Goal: Find specific page/section: Find specific page/section

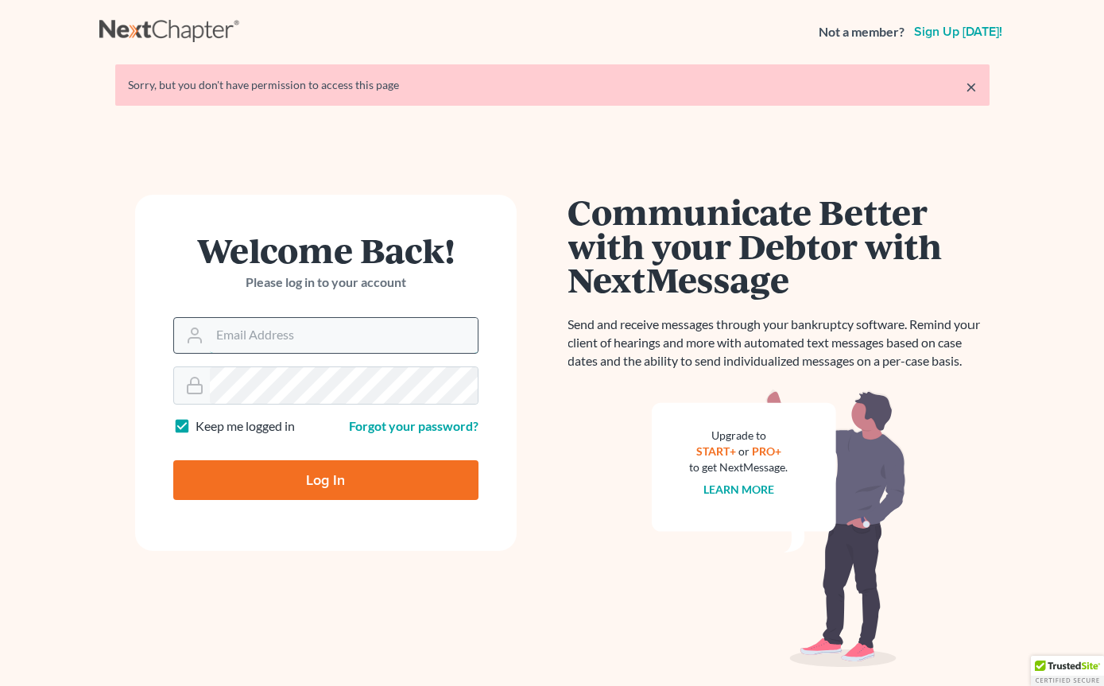
click at [329, 329] on input "Email Address" at bounding box center [344, 335] width 268 height 35
type input "Kjm@dicksonlawfirm.com"
click at [325, 479] on input "Log In" at bounding box center [325, 480] width 305 height 40
type input "Thinking..."
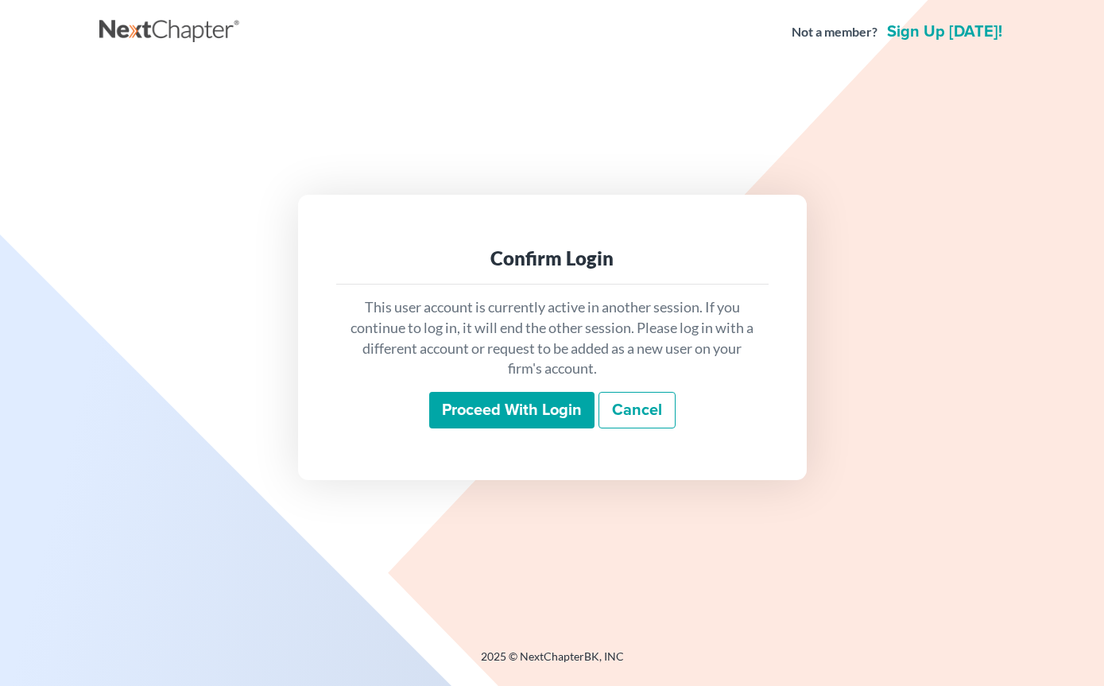
click at [494, 428] on input "Proceed with login" at bounding box center [511, 410] width 165 height 37
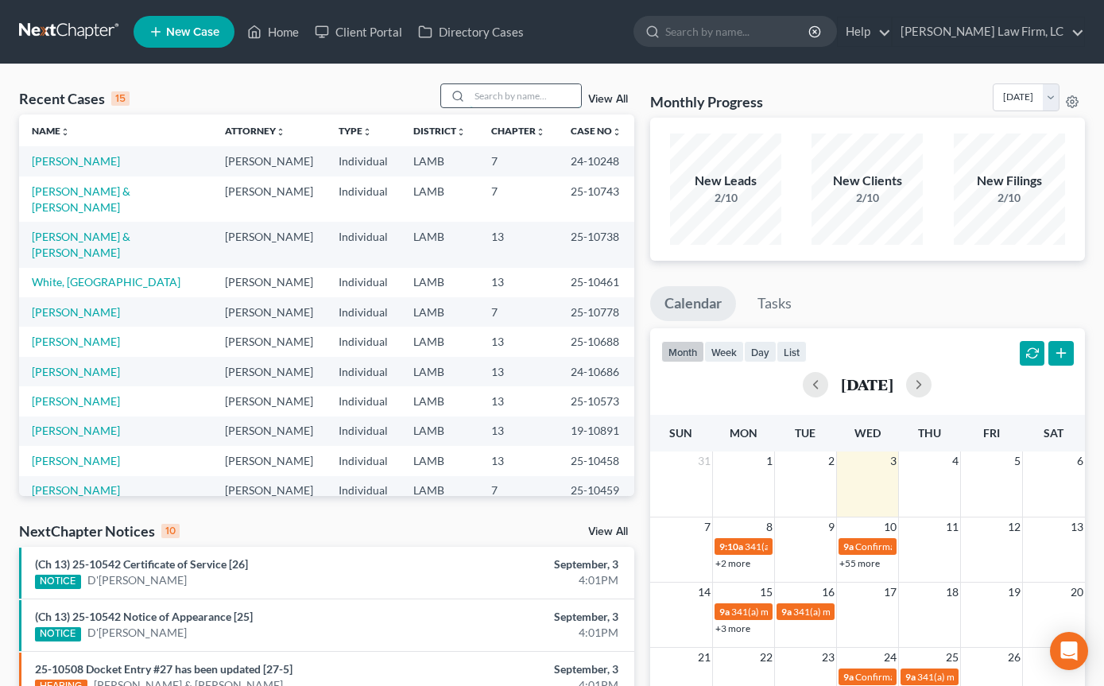
click at [520, 99] on input "search" at bounding box center [525, 95] width 111 height 23
click at [504, 96] on input "search" at bounding box center [525, 95] width 111 height 23
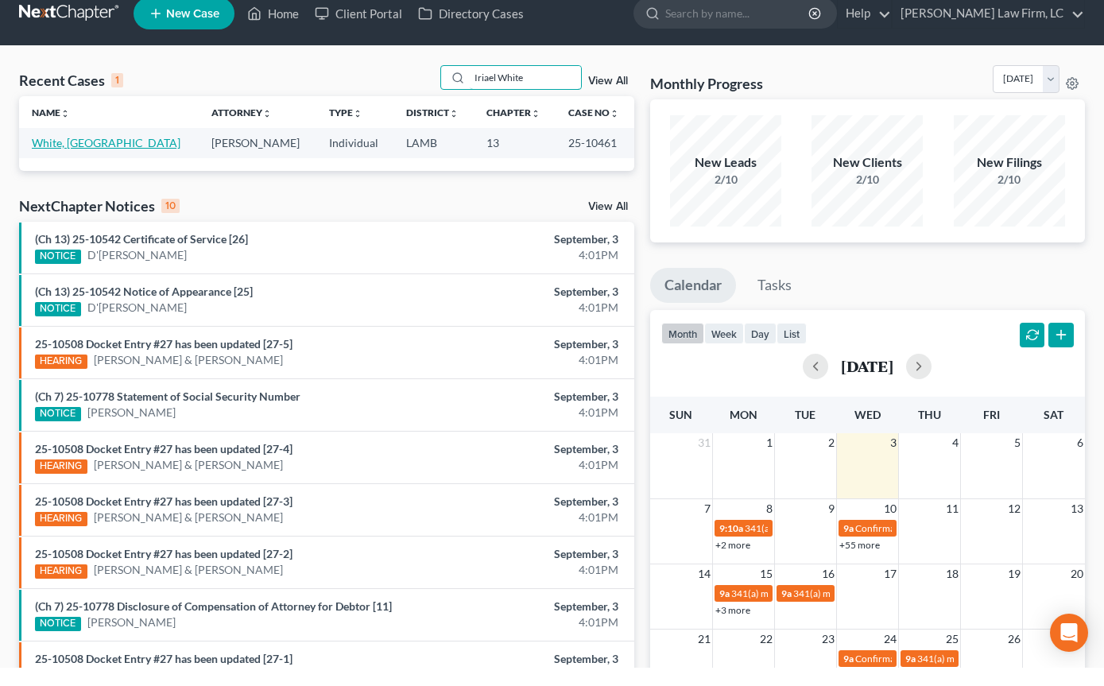
type input "Iriael White"
click at [81, 154] on link "White, [GEOGRAPHIC_DATA]" at bounding box center [106, 161] width 149 height 14
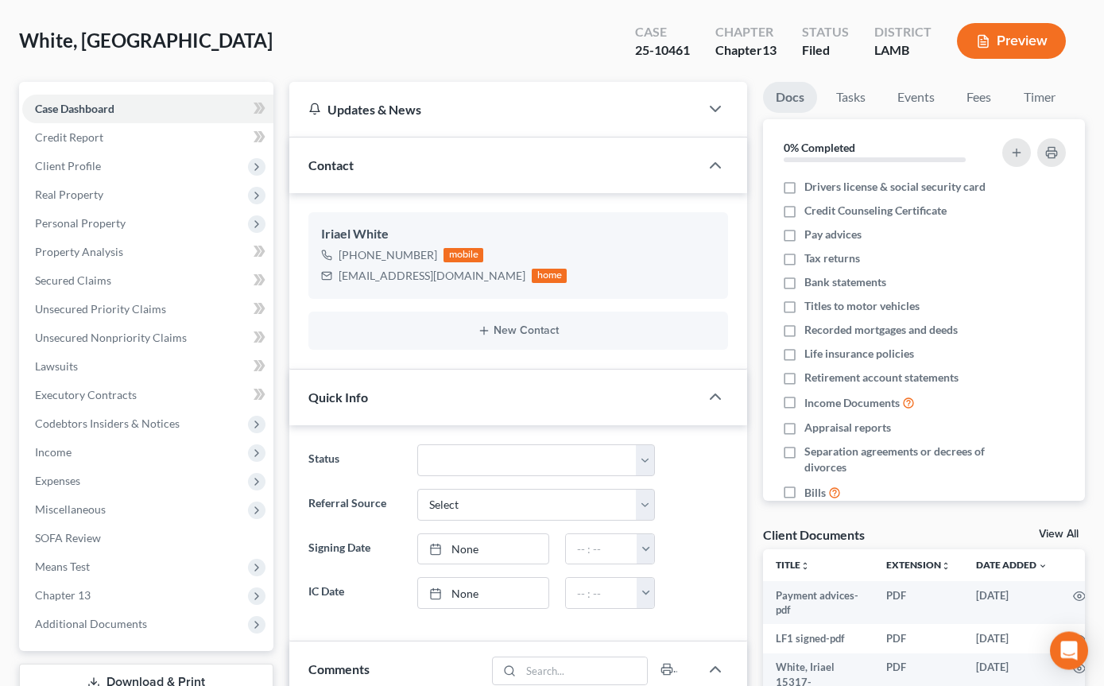
scroll to position [71, 0]
click at [166, 625] on span "Additional Documents" at bounding box center [147, 623] width 251 height 29
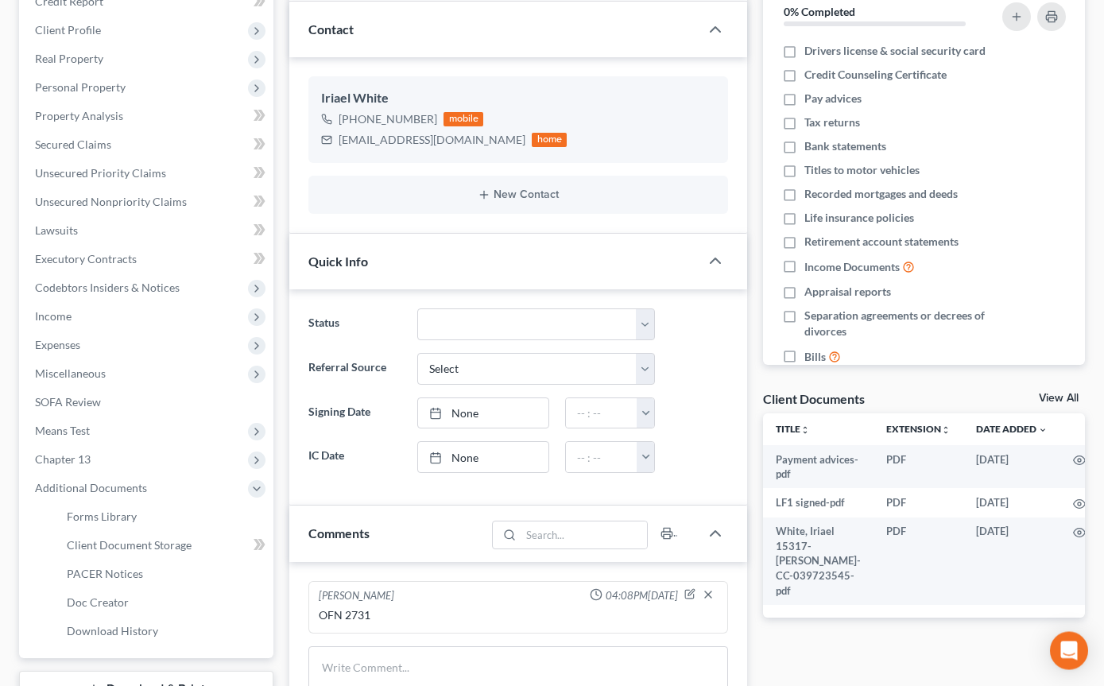
scroll to position [219, 0]
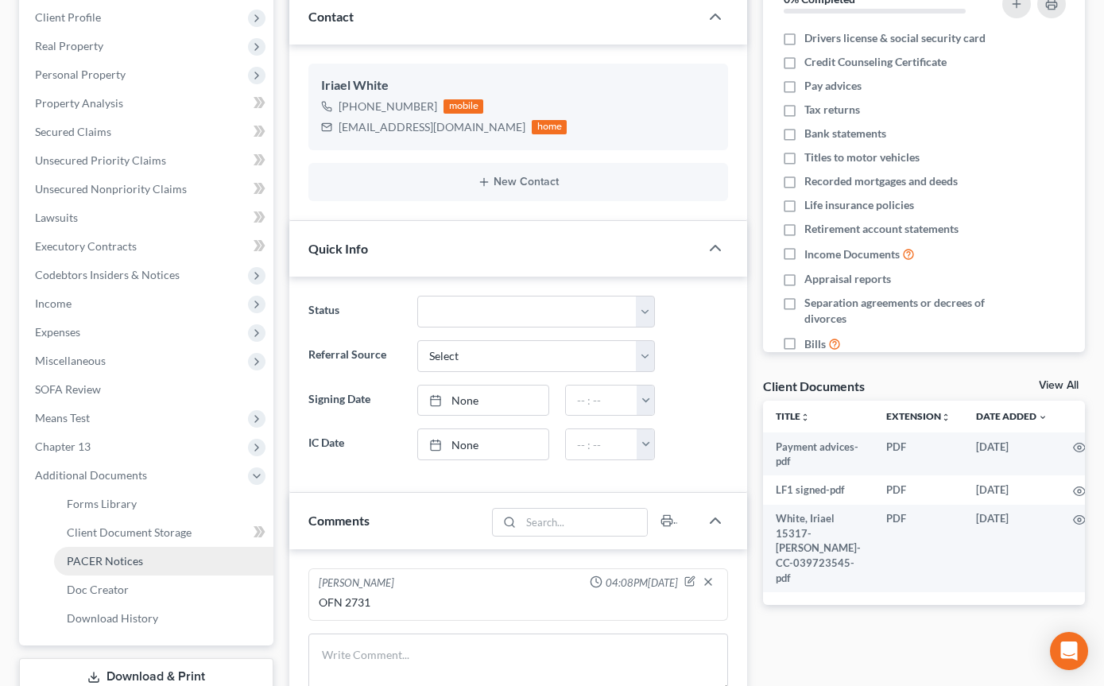
click at [143, 551] on link "PACER Notices" at bounding box center [163, 561] width 219 height 29
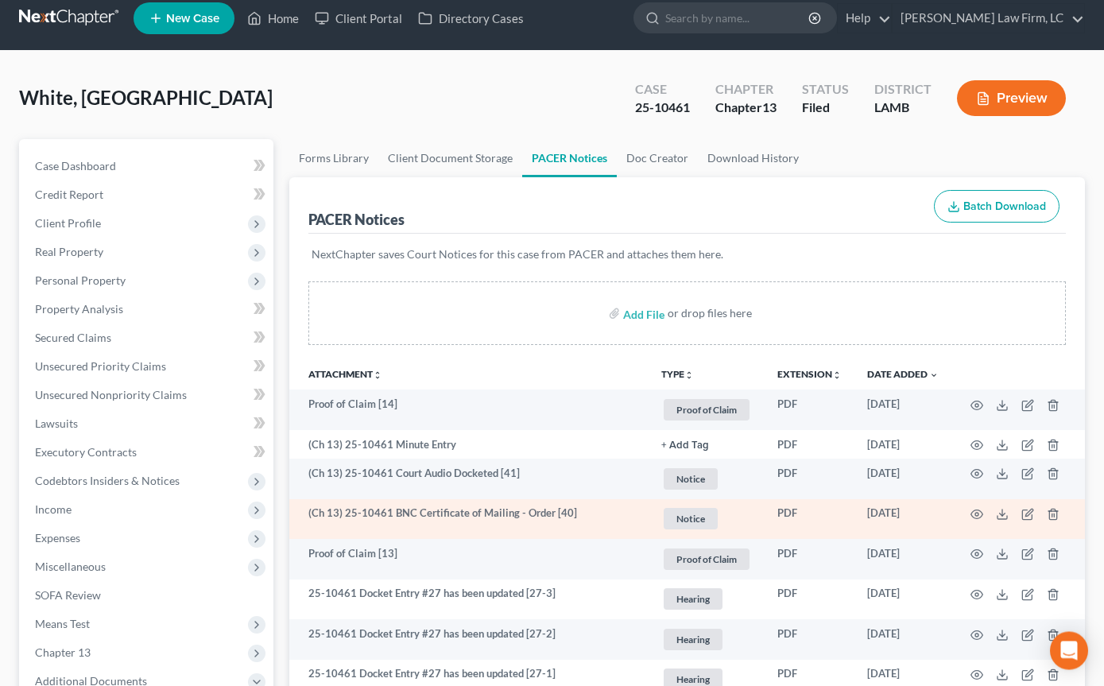
scroll to position [21, 0]
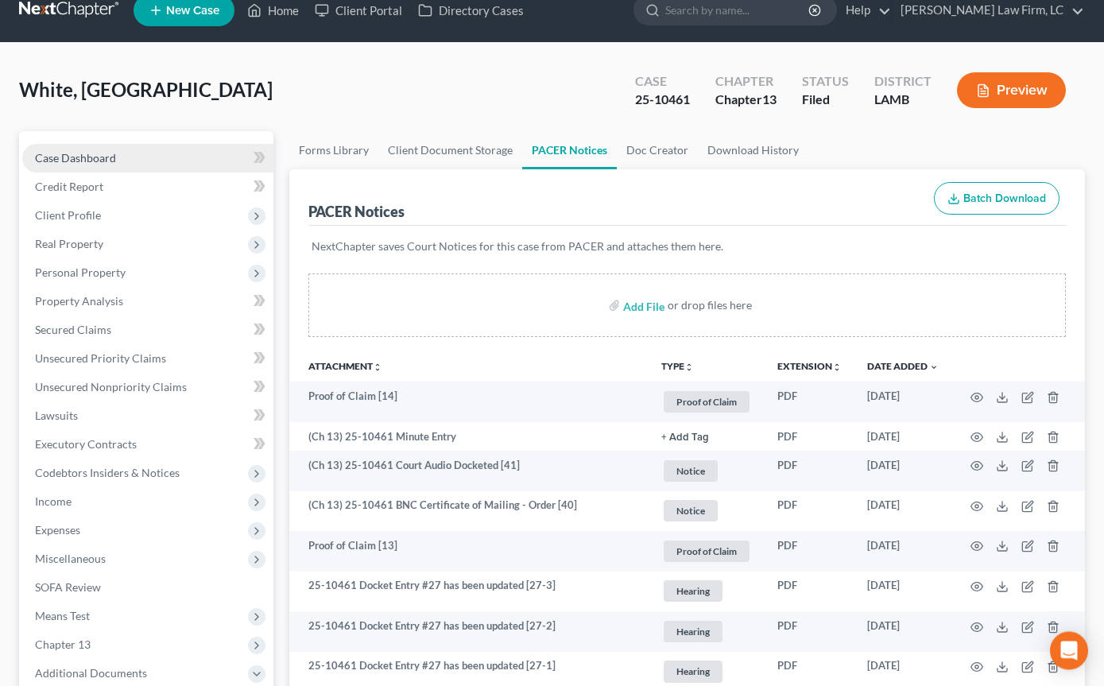
click at [122, 168] on link "Case Dashboard" at bounding box center [147, 159] width 251 height 29
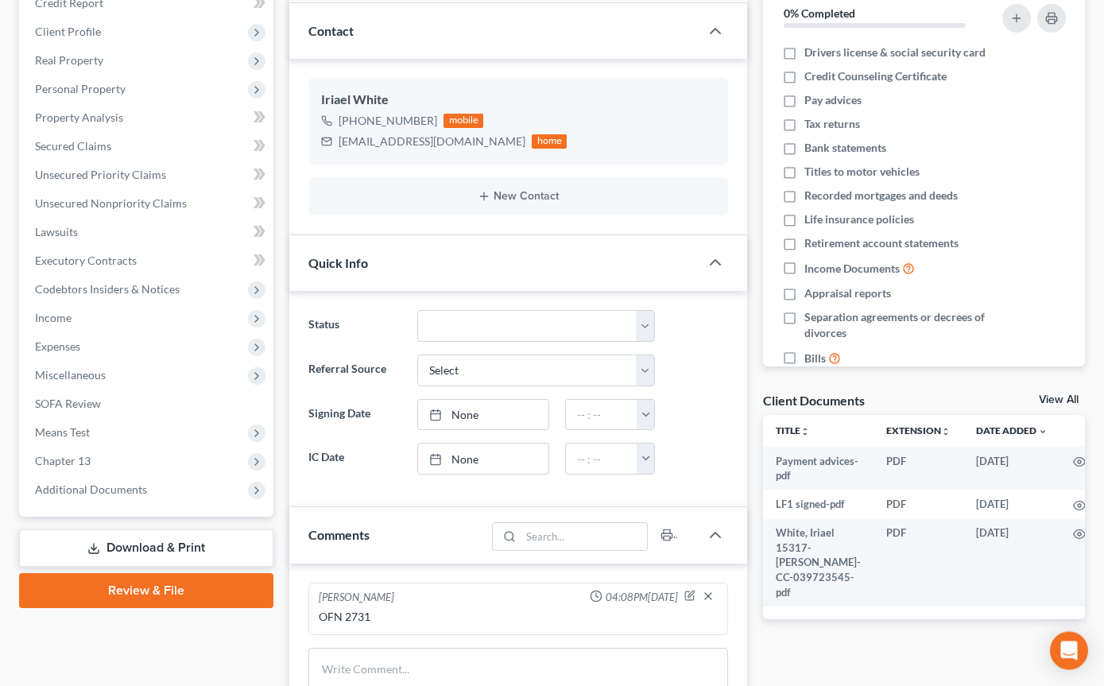
scroll to position [215, 0]
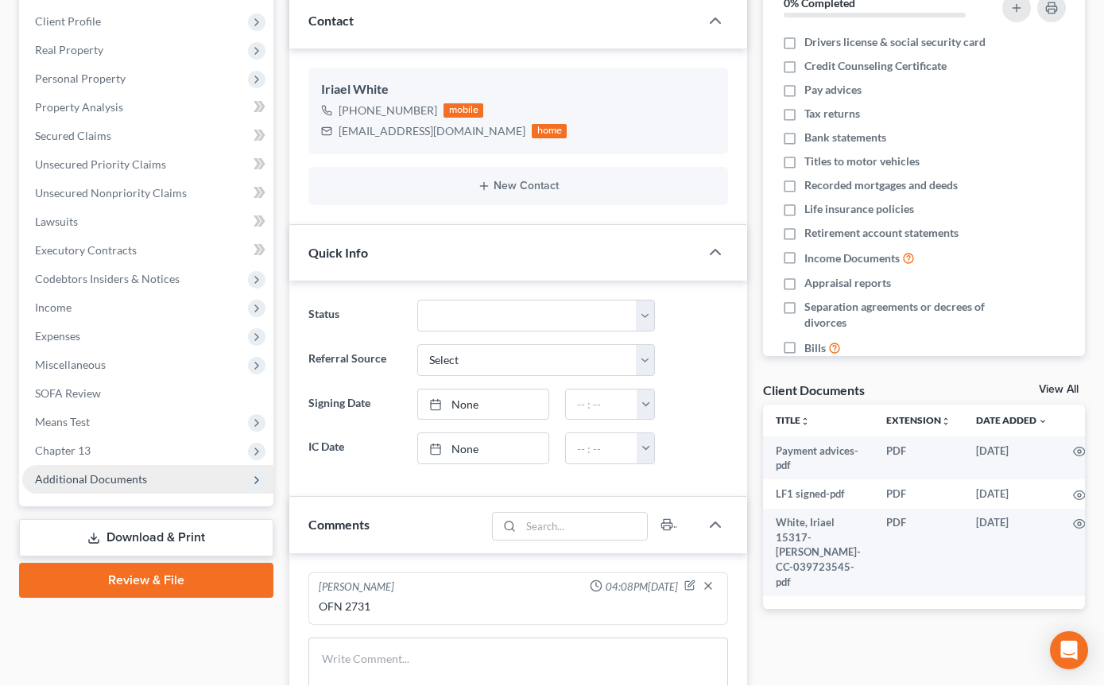
click at [103, 474] on span "Additional Documents" at bounding box center [91, 480] width 112 height 14
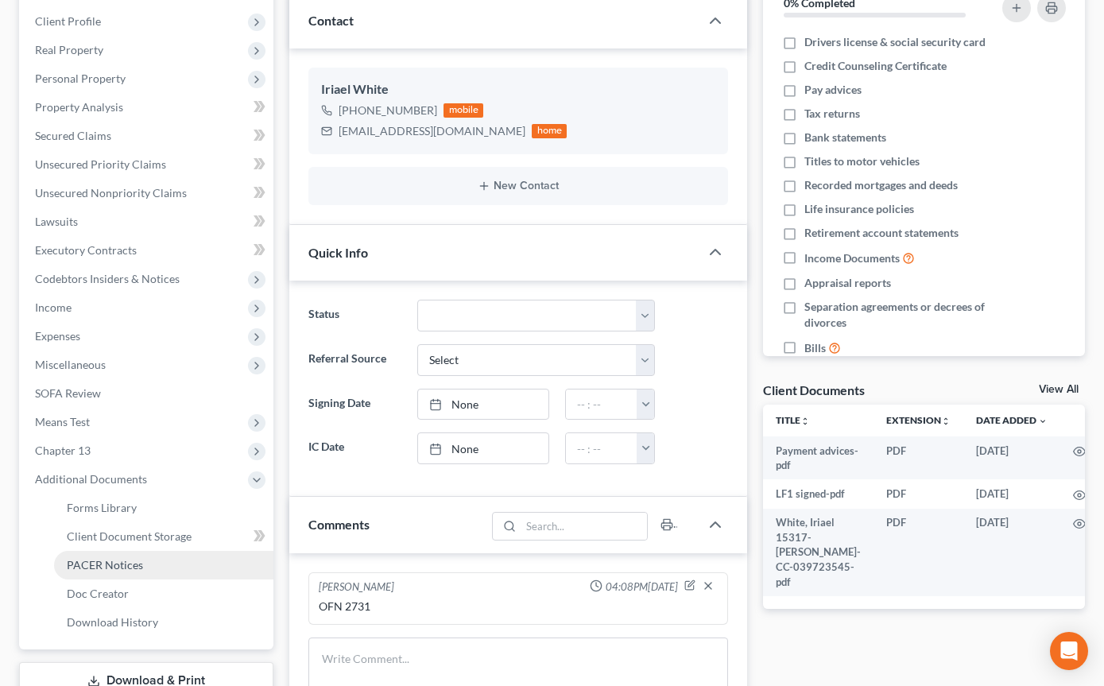
click at [128, 560] on span "PACER Notices" at bounding box center [105, 565] width 76 height 14
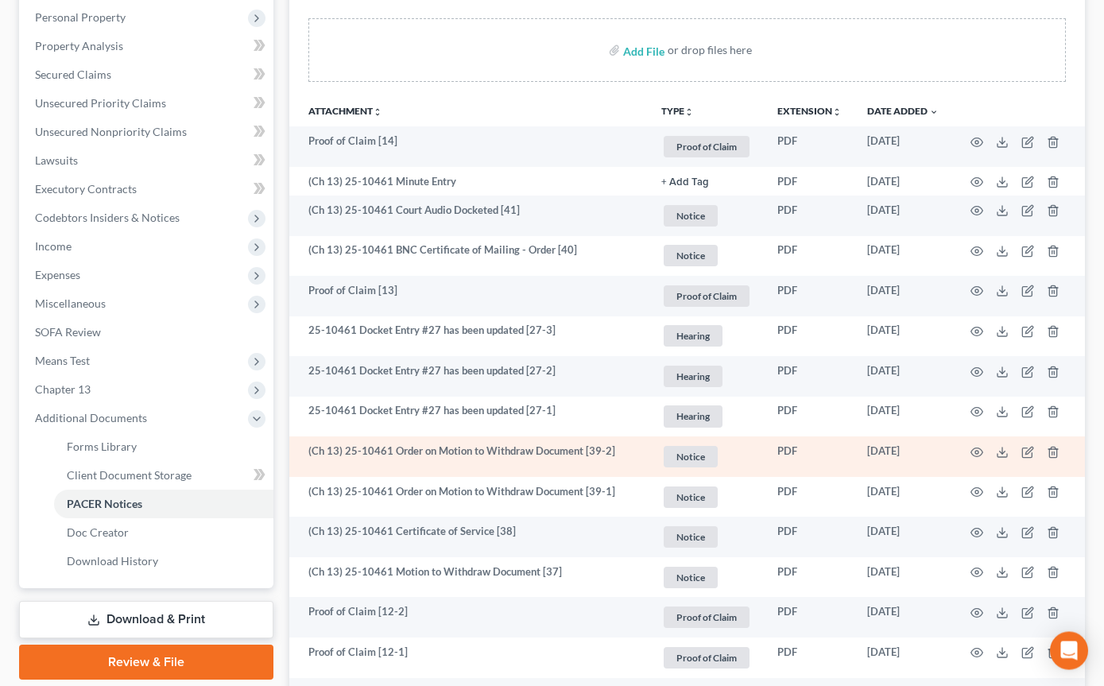
scroll to position [277, 0]
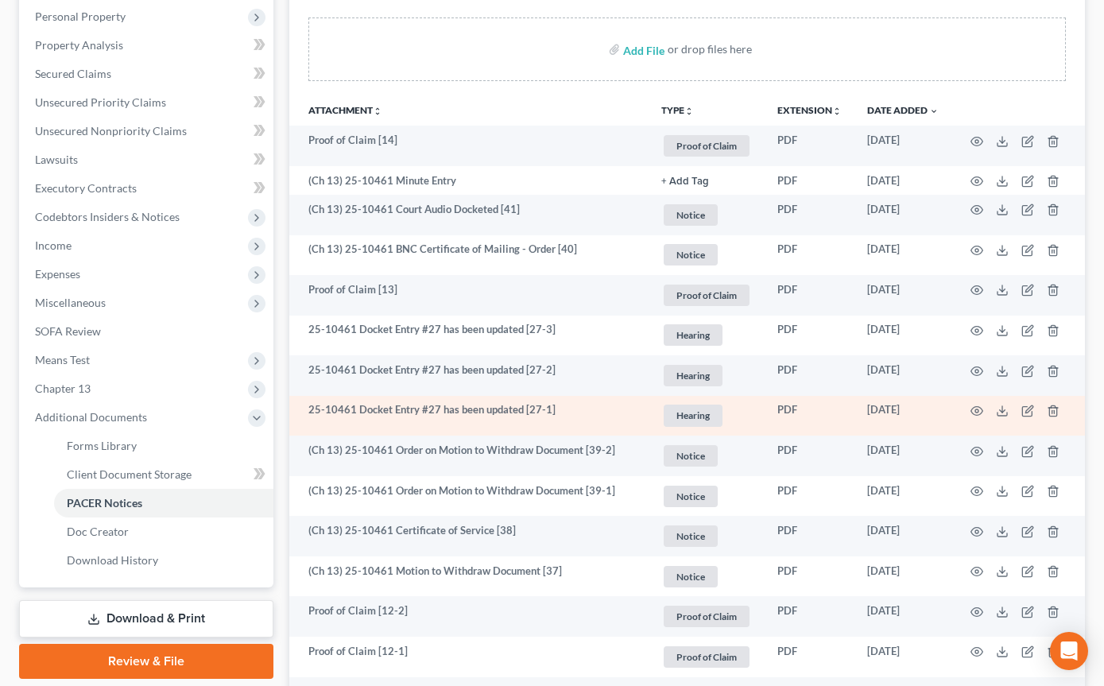
click at [977, 417] on td at bounding box center [1017, 416] width 133 height 41
click at [974, 408] on icon "button" at bounding box center [976, 410] width 13 height 13
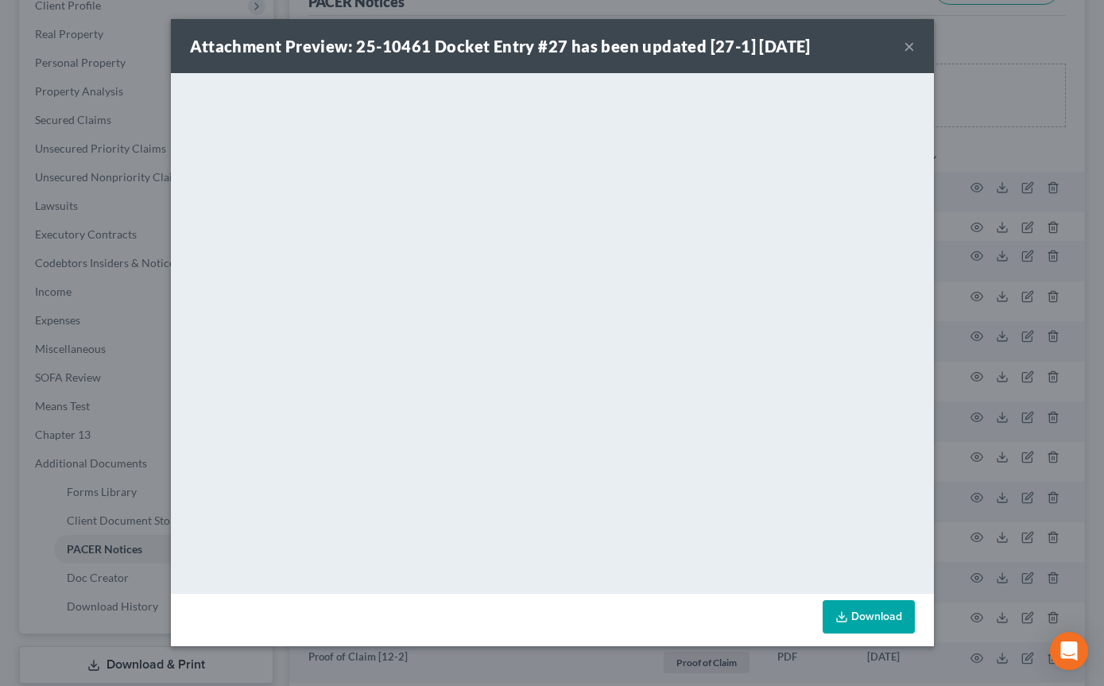
scroll to position [218, 0]
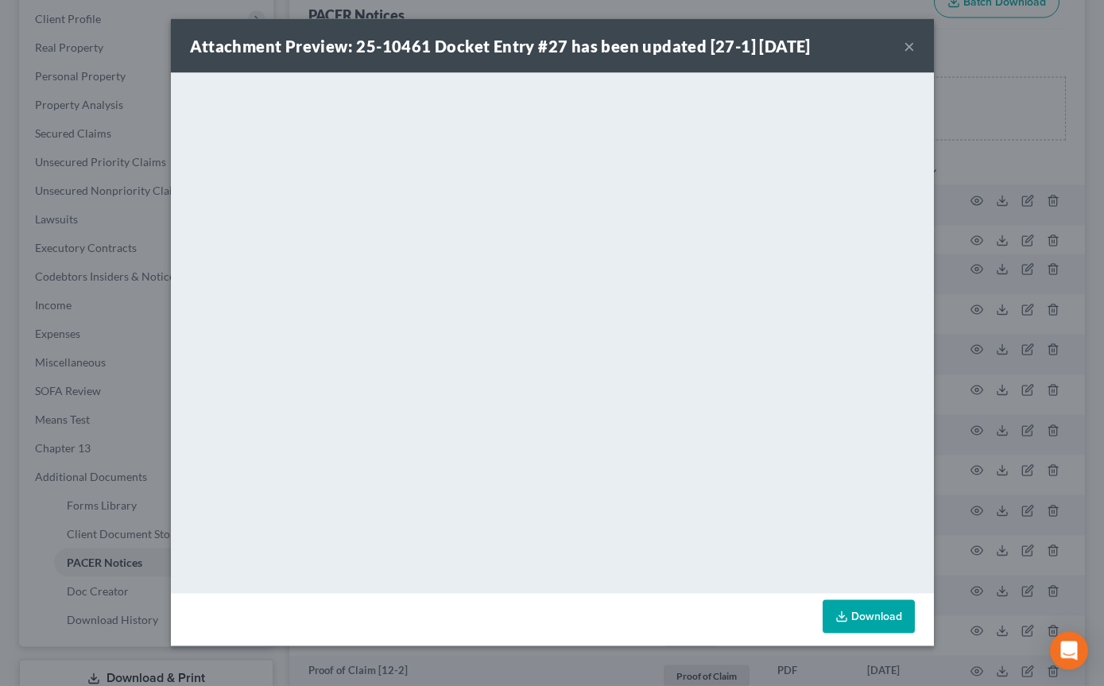
click at [910, 48] on button "×" at bounding box center [908, 46] width 11 height 19
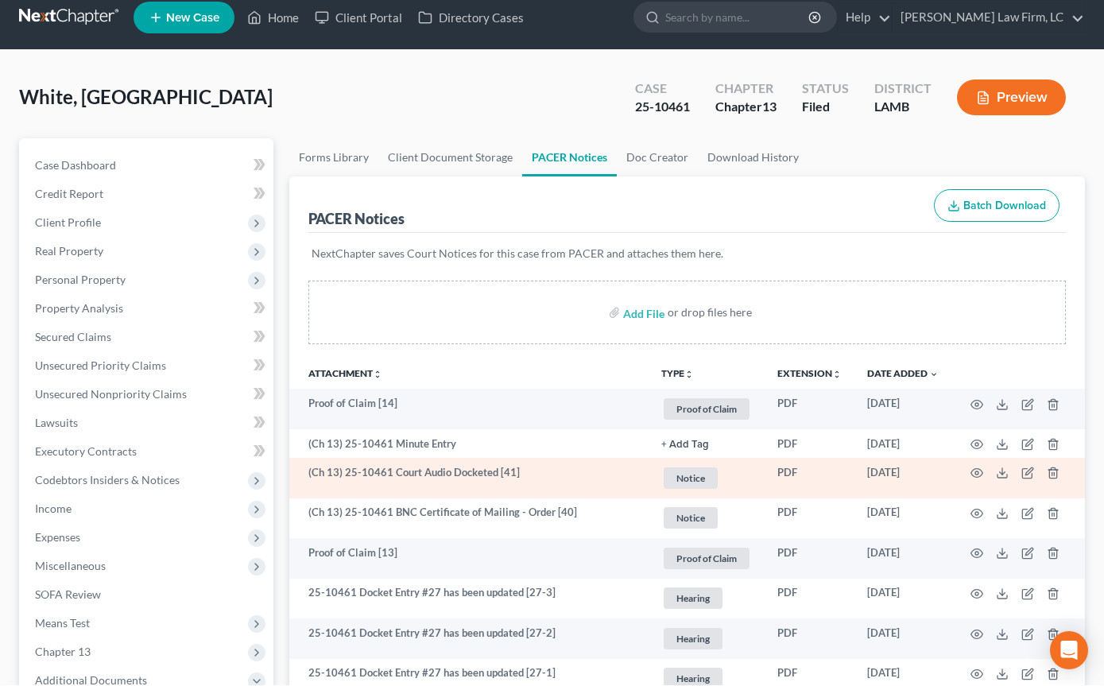
scroll to position [14, 0]
